Goal: Information Seeking & Learning: Check status

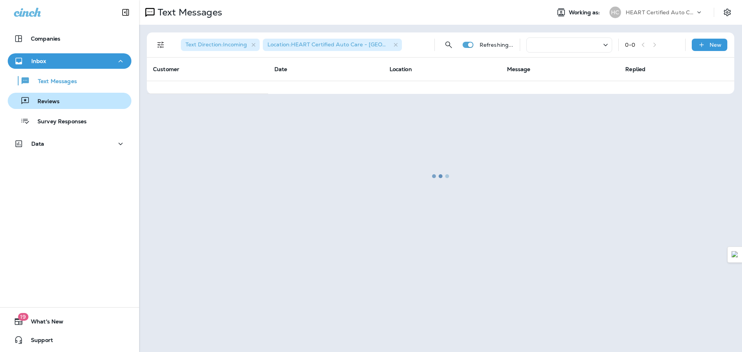
click at [45, 102] on p "Reviews" at bounding box center [45, 101] width 30 height 7
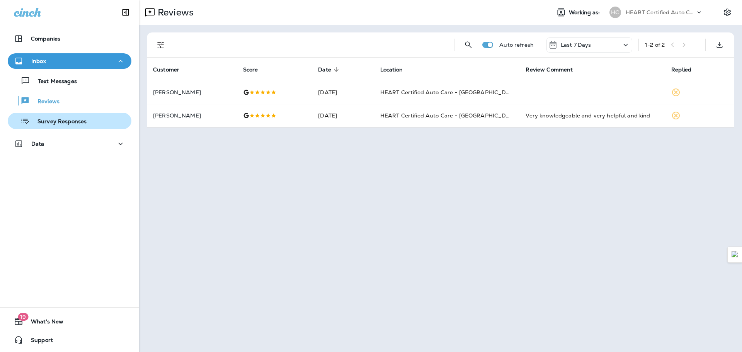
click at [57, 119] on p "Survey Responses" at bounding box center [58, 121] width 57 height 7
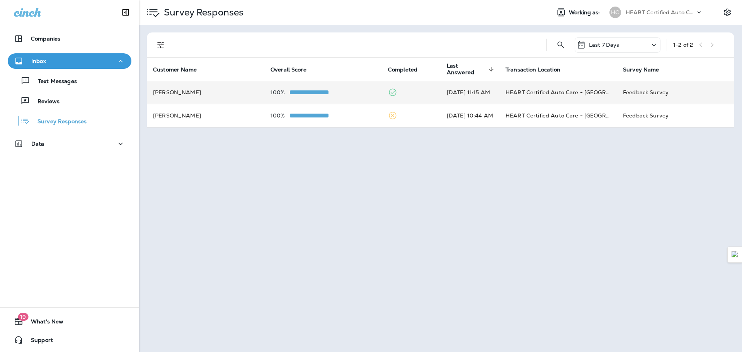
click at [213, 90] on td "[PERSON_NAME]" at bounding box center [205, 92] width 117 height 23
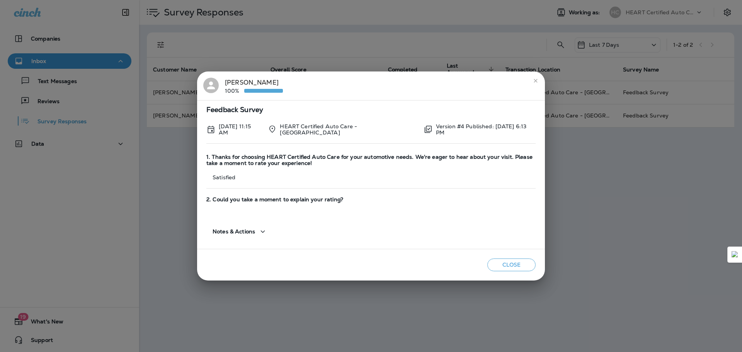
click at [529, 79] on div "[PERSON_NAME] 100%" at bounding box center [370, 86] width 335 height 16
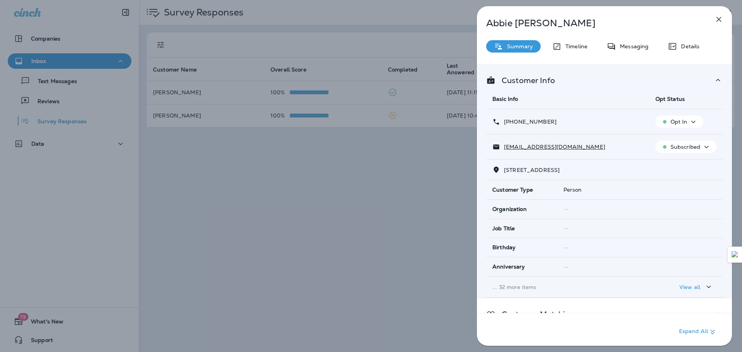
click at [720, 21] on icon "button" at bounding box center [718, 19] width 9 height 9
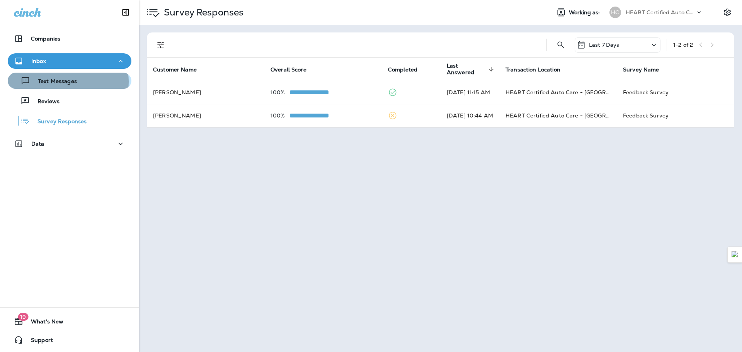
click at [65, 82] on p "Text Messages" at bounding box center [53, 81] width 47 height 7
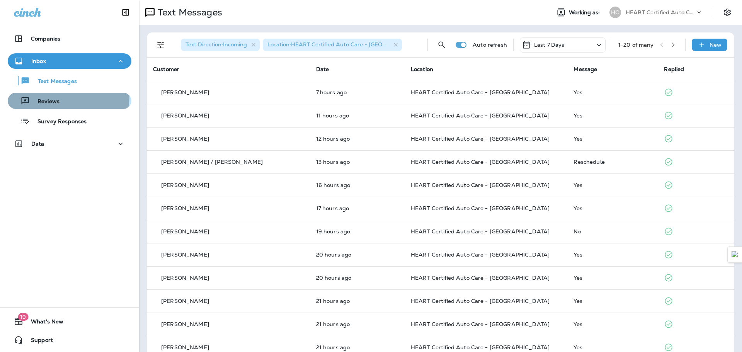
click at [59, 95] on div "Reviews" at bounding box center [69, 101] width 117 height 12
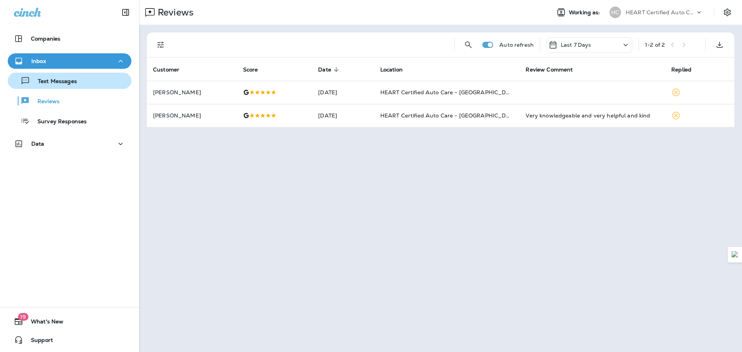
click at [67, 82] on p "Text Messages" at bounding box center [53, 81] width 47 height 7
